Goal: Information Seeking & Learning: Learn about a topic

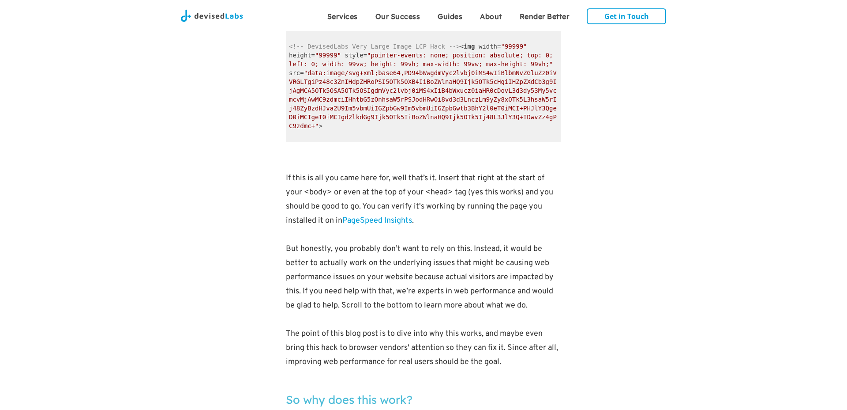
scroll to position [850, 0]
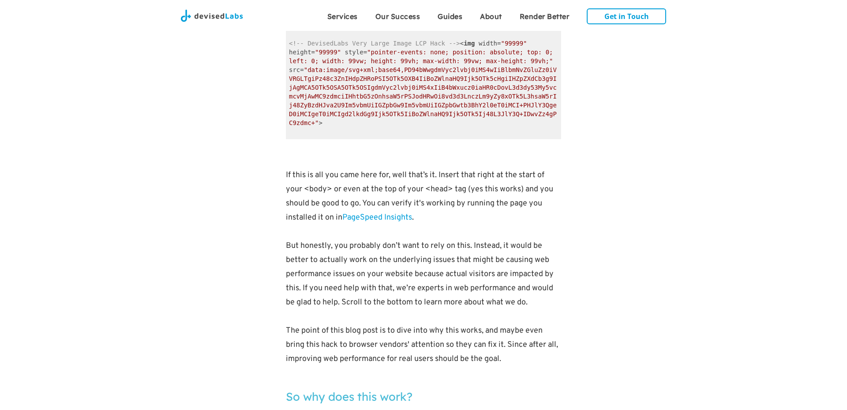
click at [327, 233] on p at bounding box center [423, 232] width 275 height 14
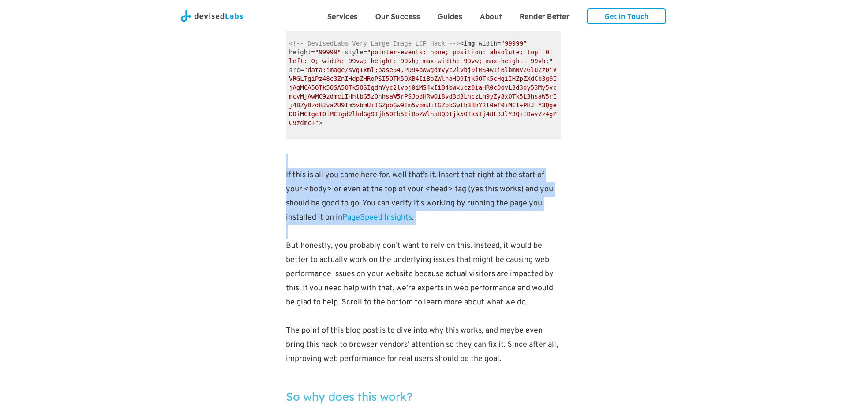
drag, startPoint x: 322, startPoint y: 229, endPoint x: 278, endPoint y: 166, distance: 76.8
drag, startPoint x: 428, startPoint y: 224, endPoint x: 286, endPoint y: 173, distance: 150.8
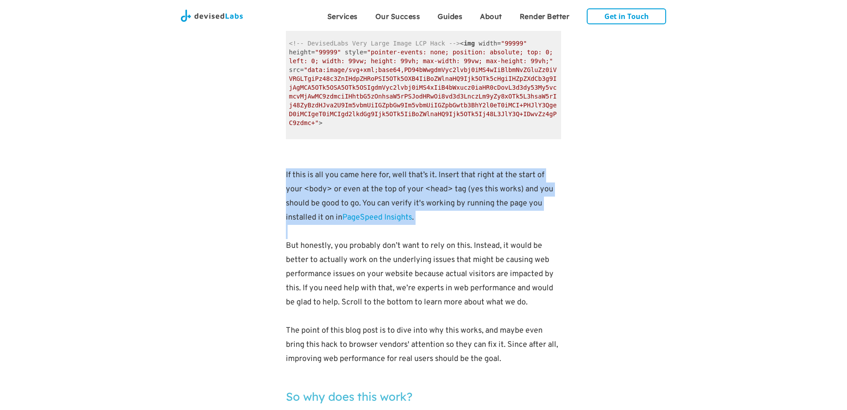
click at [286, 173] on p "If this is all you came here for, well that’s it. Insert that right at the star…" at bounding box center [423, 189] width 275 height 71
drag, startPoint x: 292, startPoint y: 228, endPoint x: 271, endPoint y: 173, distance: 58.7
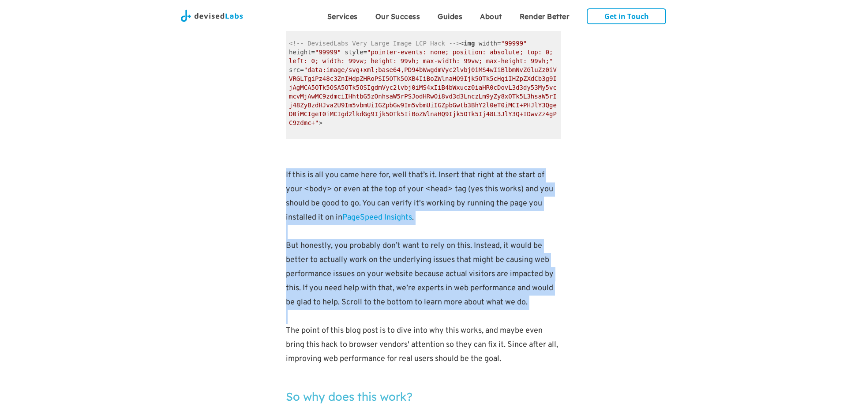
drag, startPoint x: 309, startPoint y: 311, endPoint x: 280, endPoint y: 173, distance: 141.1
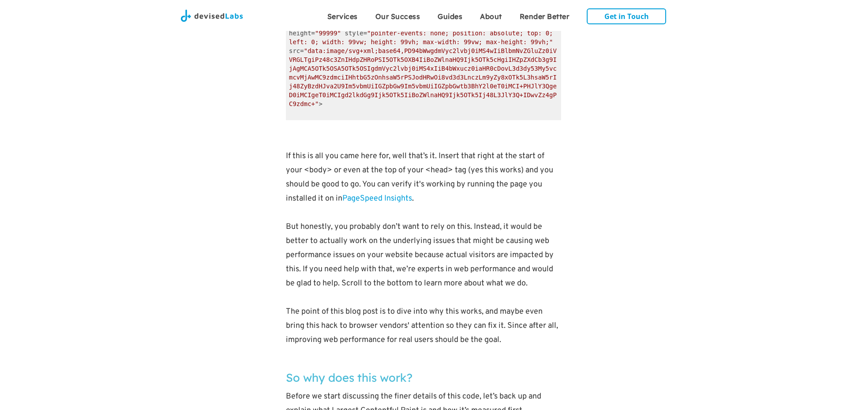
scroll to position [873, 0]
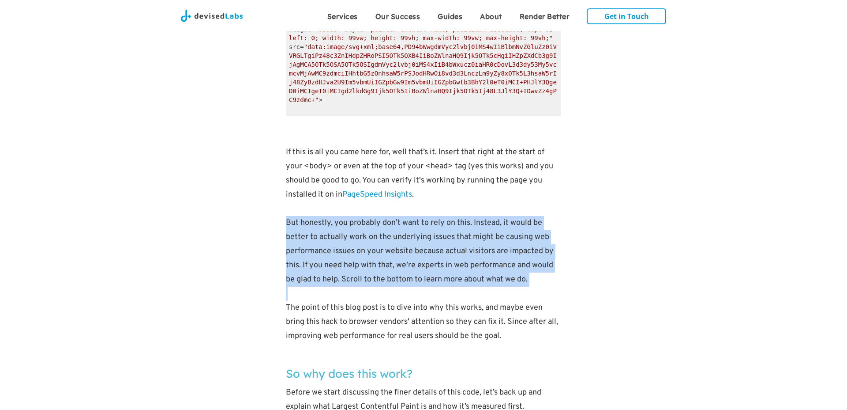
drag, startPoint x: 289, startPoint y: 292, endPoint x: 273, endPoint y: 226, distance: 67.1
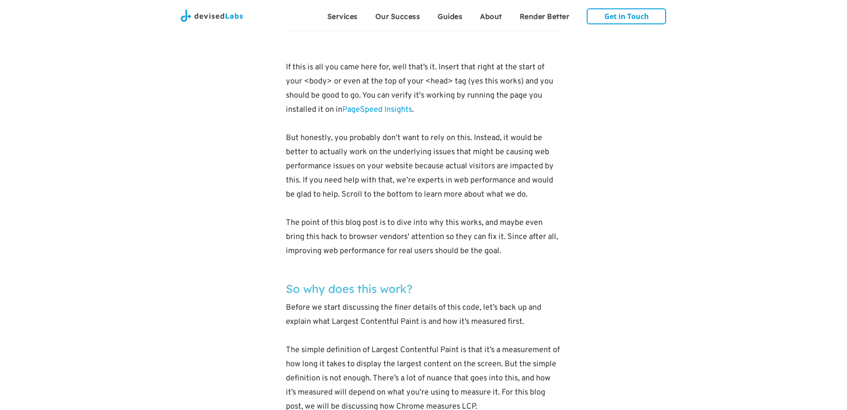
scroll to position [958, 0]
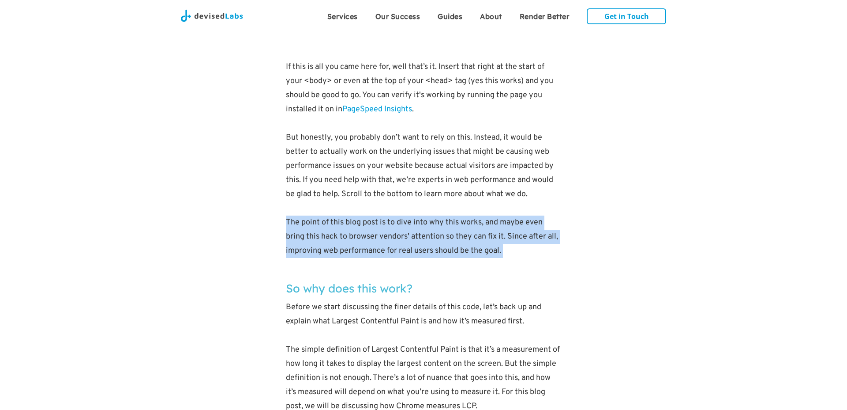
drag, startPoint x: 293, startPoint y: 262, endPoint x: 281, endPoint y: 227, distance: 37.4
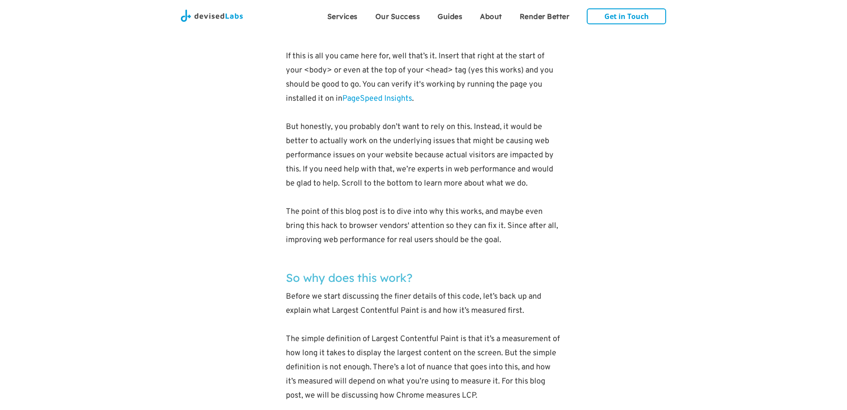
scroll to position [970, 0]
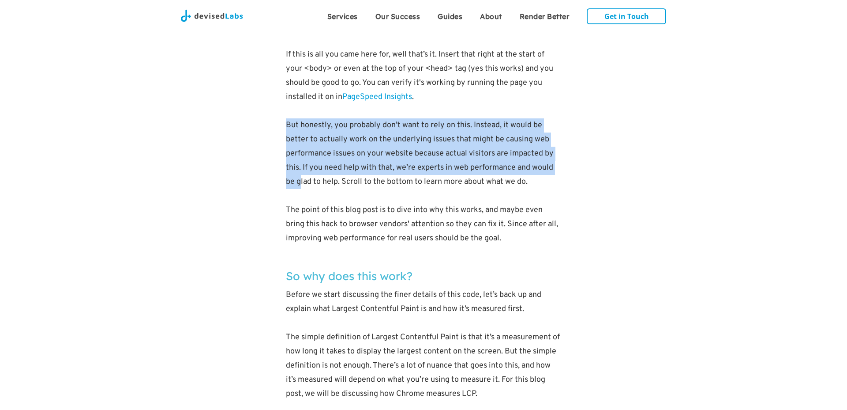
drag, startPoint x: 300, startPoint y: 188, endPoint x: 283, endPoint y: 132, distance: 59.1
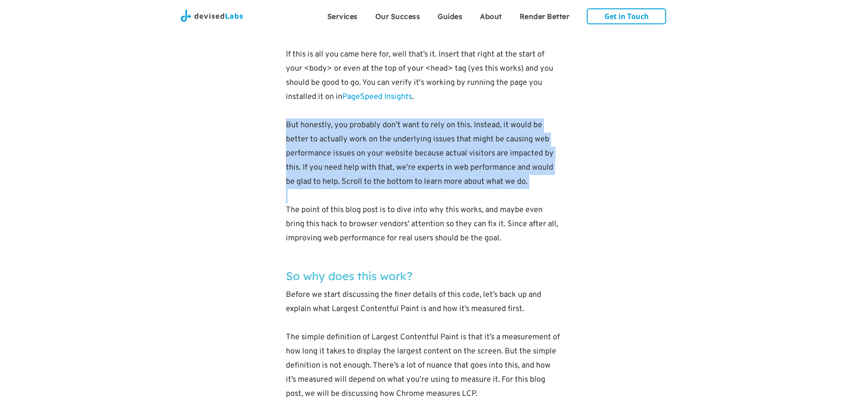
drag, startPoint x: 289, startPoint y: 199, endPoint x: 267, endPoint y: 121, distance: 81.4
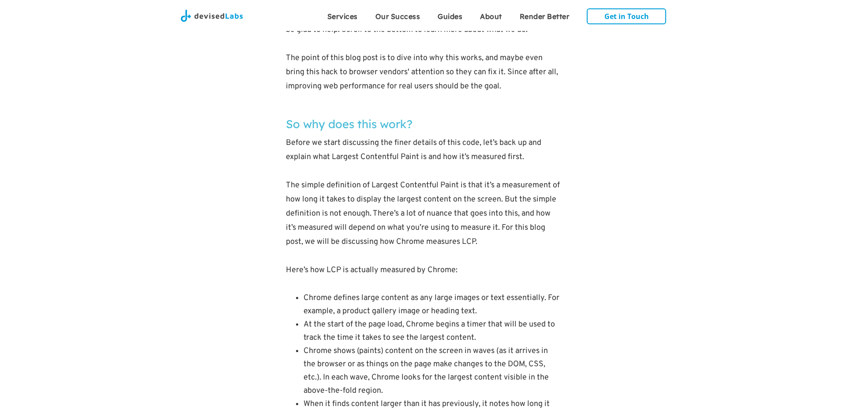
scroll to position [1147, 0]
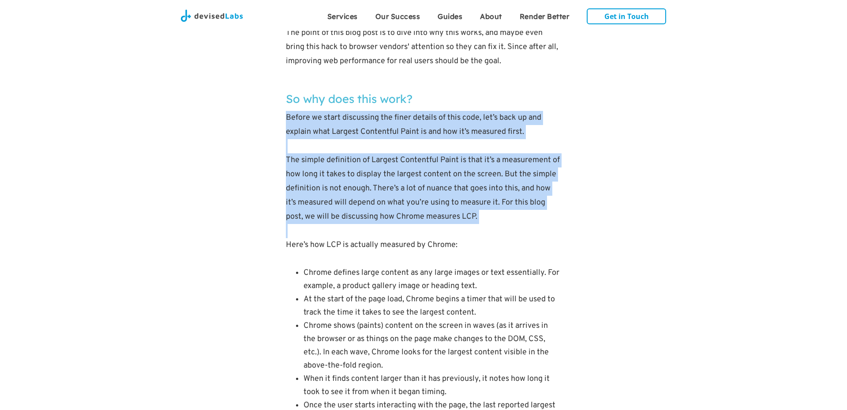
drag, startPoint x: 297, startPoint y: 226, endPoint x: 273, endPoint y: 113, distance: 115.5
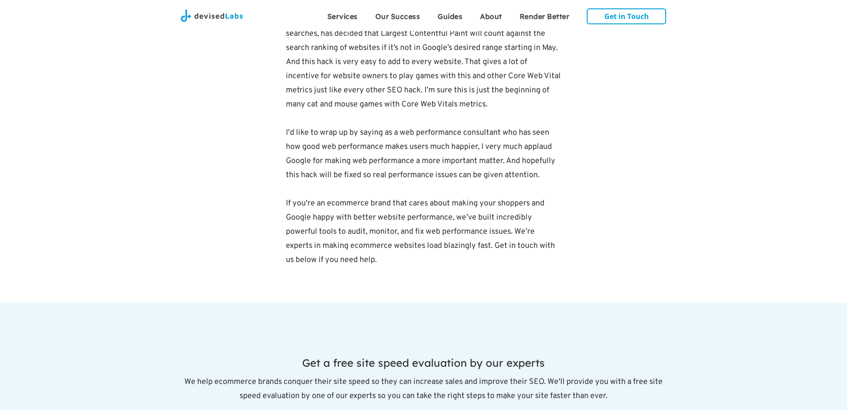
scroll to position [2551, 0]
